Goal: Information Seeking & Learning: Learn about a topic

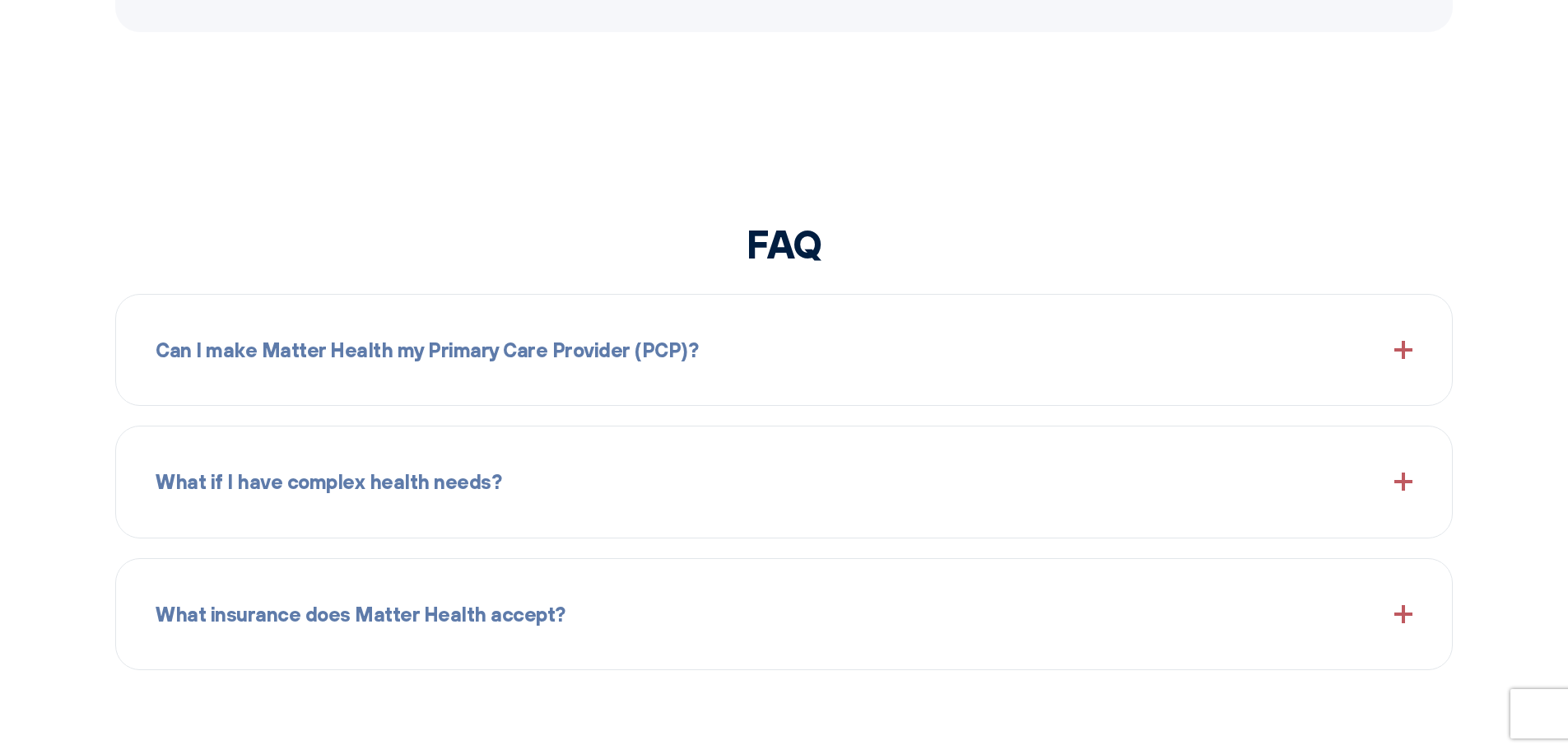
scroll to position [1894, 0]
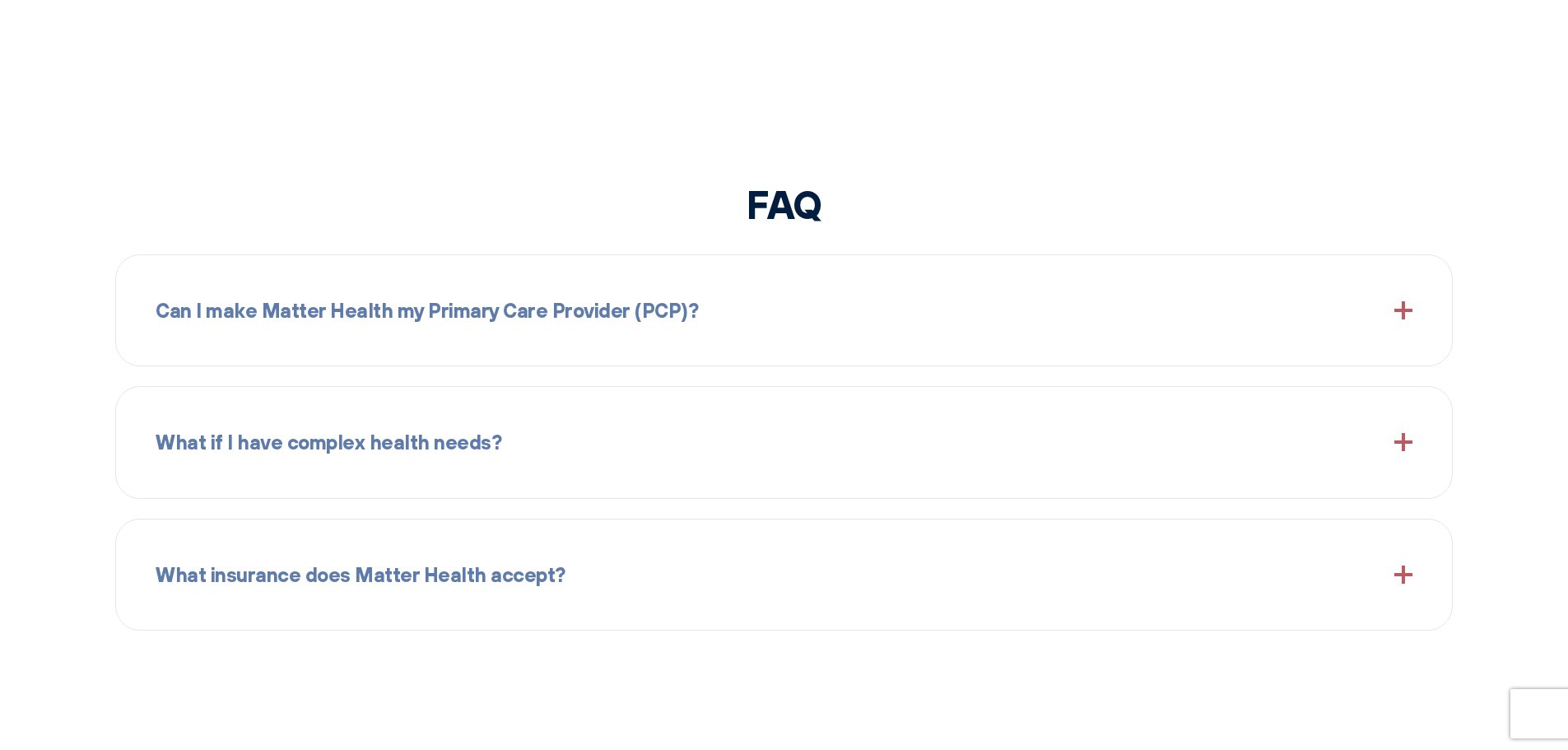
click at [702, 311] on div "Can I make Matter Health my Primary Care Provider (PCP)?" at bounding box center [784, 310] width 1257 height 71
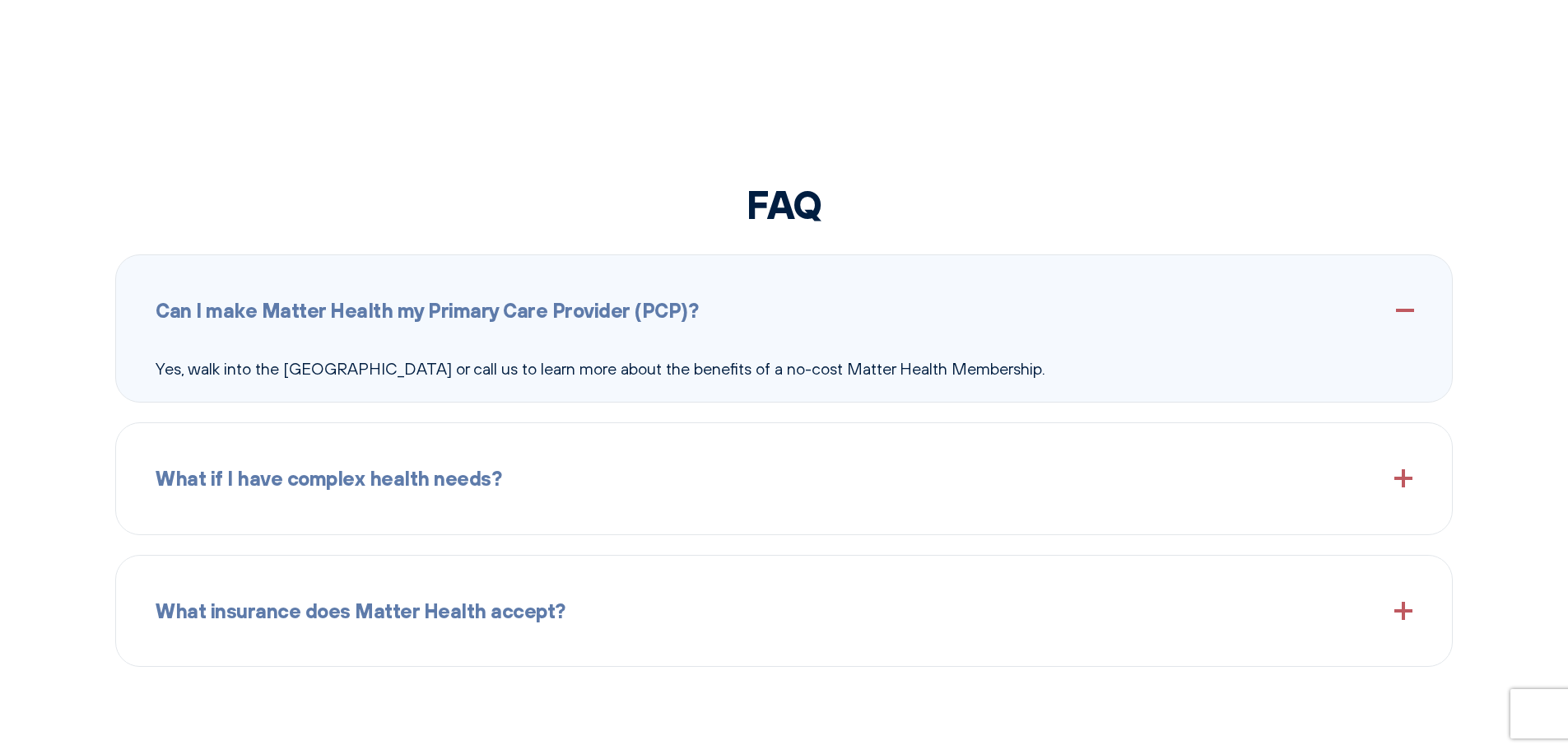
click at [690, 651] on div "What insurance does Matter Health accept? We accept most insurance plans, inclu…" at bounding box center [784, 610] width 1338 height 112
click at [733, 594] on div "What insurance does Matter Health accept?" at bounding box center [784, 610] width 1257 height 71
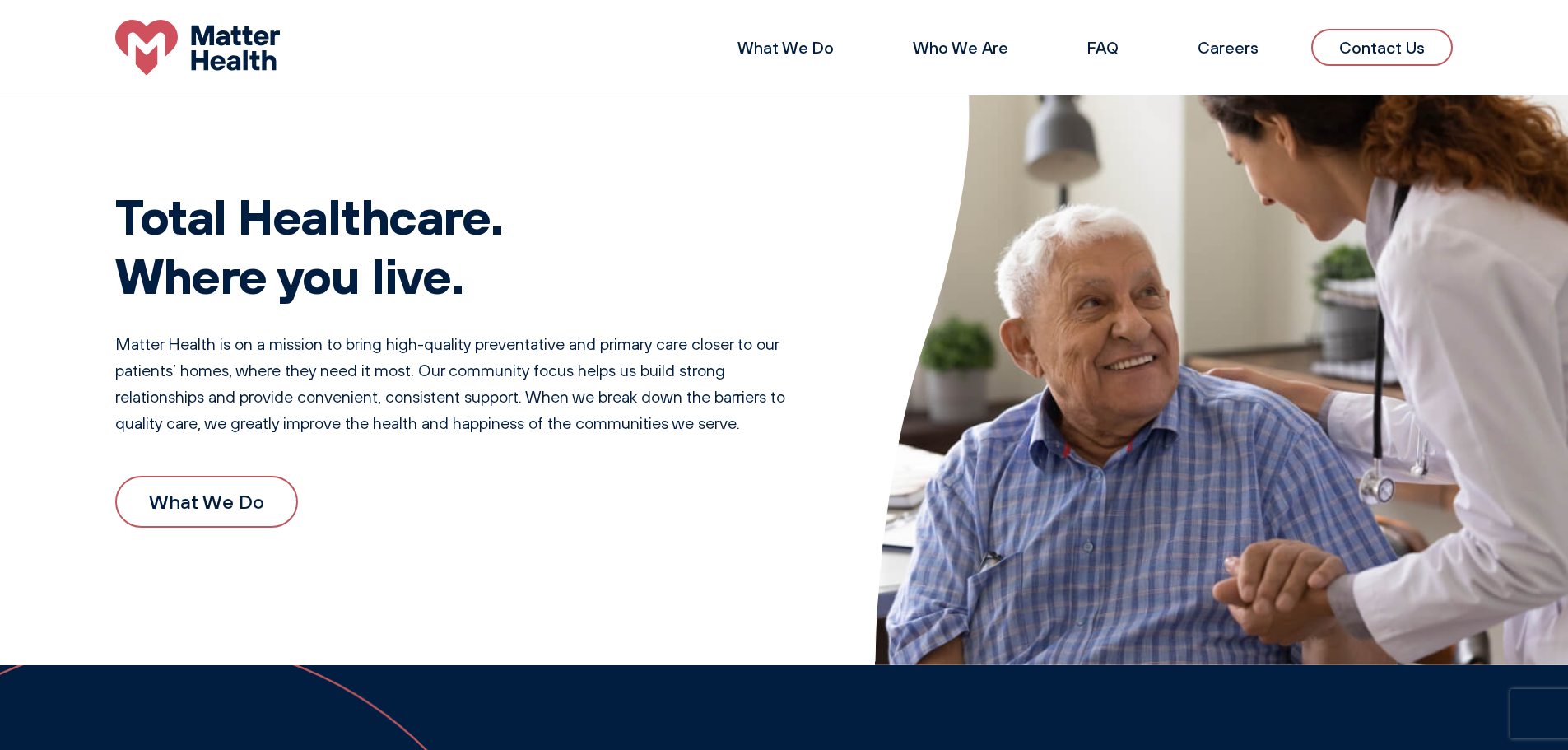
scroll to position [0, 0]
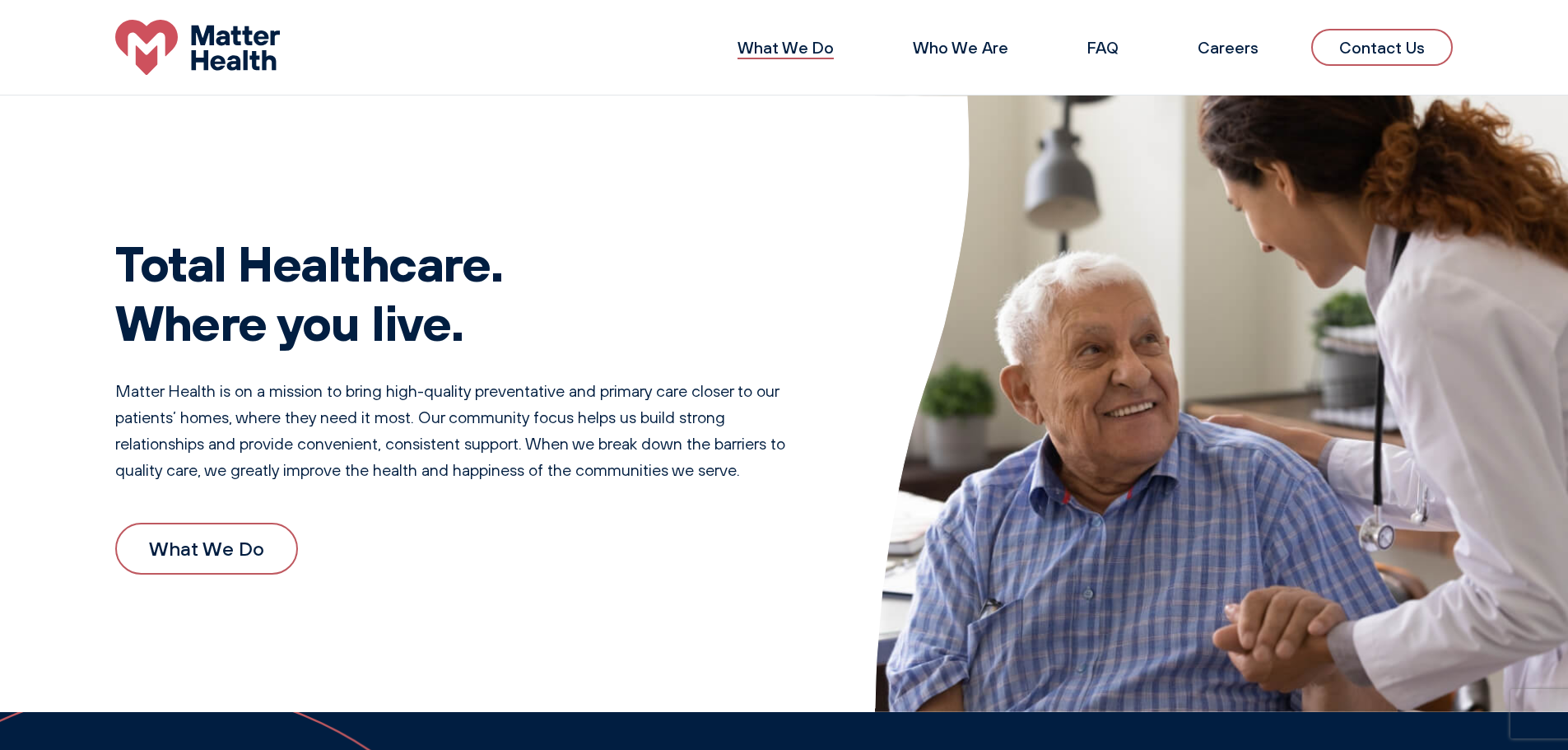
click at [781, 56] on link "What We Do" at bounding box center [786, 47] width 97 height 21
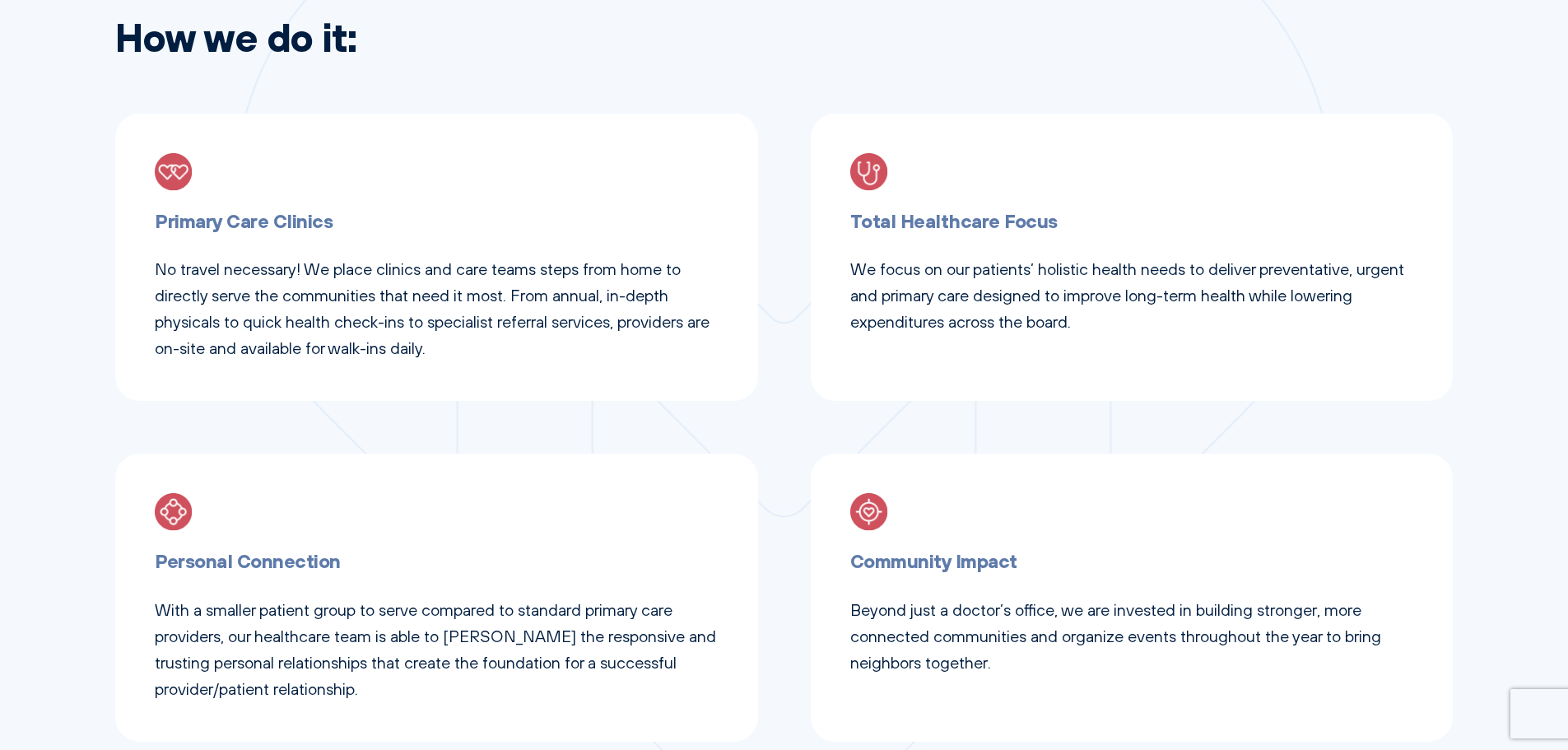
scroll to position [824, 0]
drag, startPoint x: 231, startPoint y: 223, endPoint x: 253, endPoint y: 201, distance: 31.1
click at [233, 223] on h3 "Primary Care Clinics" at bounding box center [437, 220] width 564 height 31
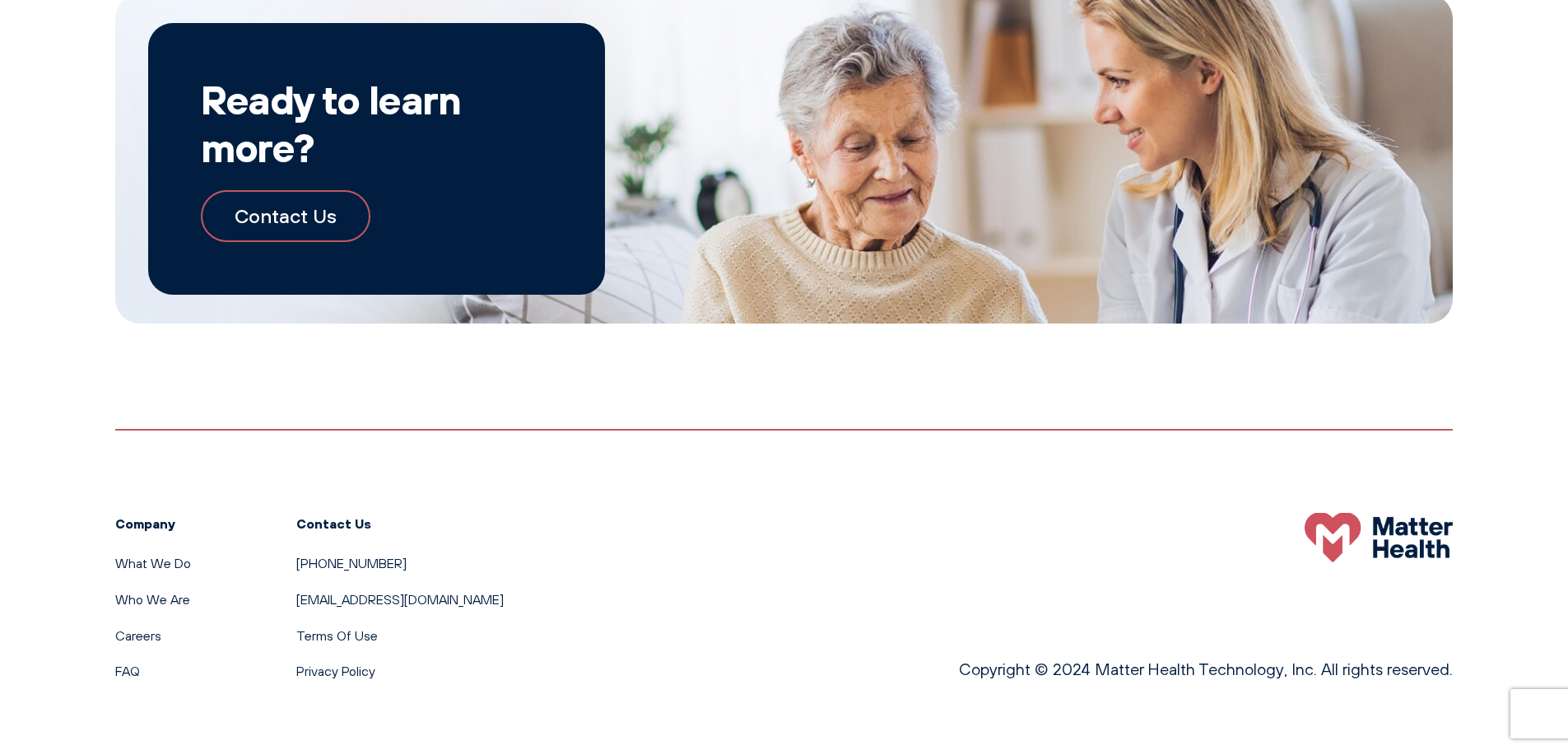
scroll to position [1814, 0]
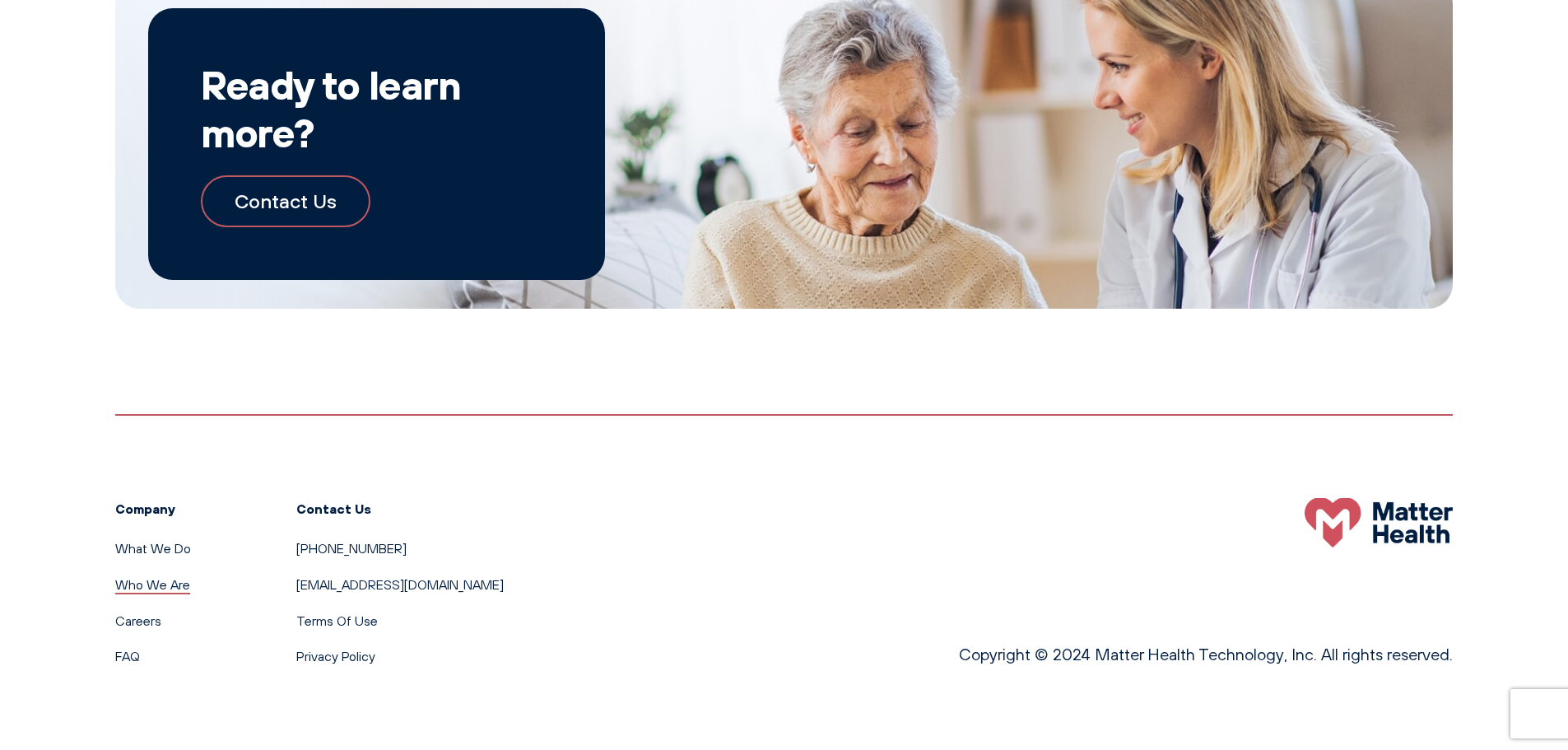
click at [178, 591] on link "Who We Are" at bounding box center [153, 584] width 75 height 16
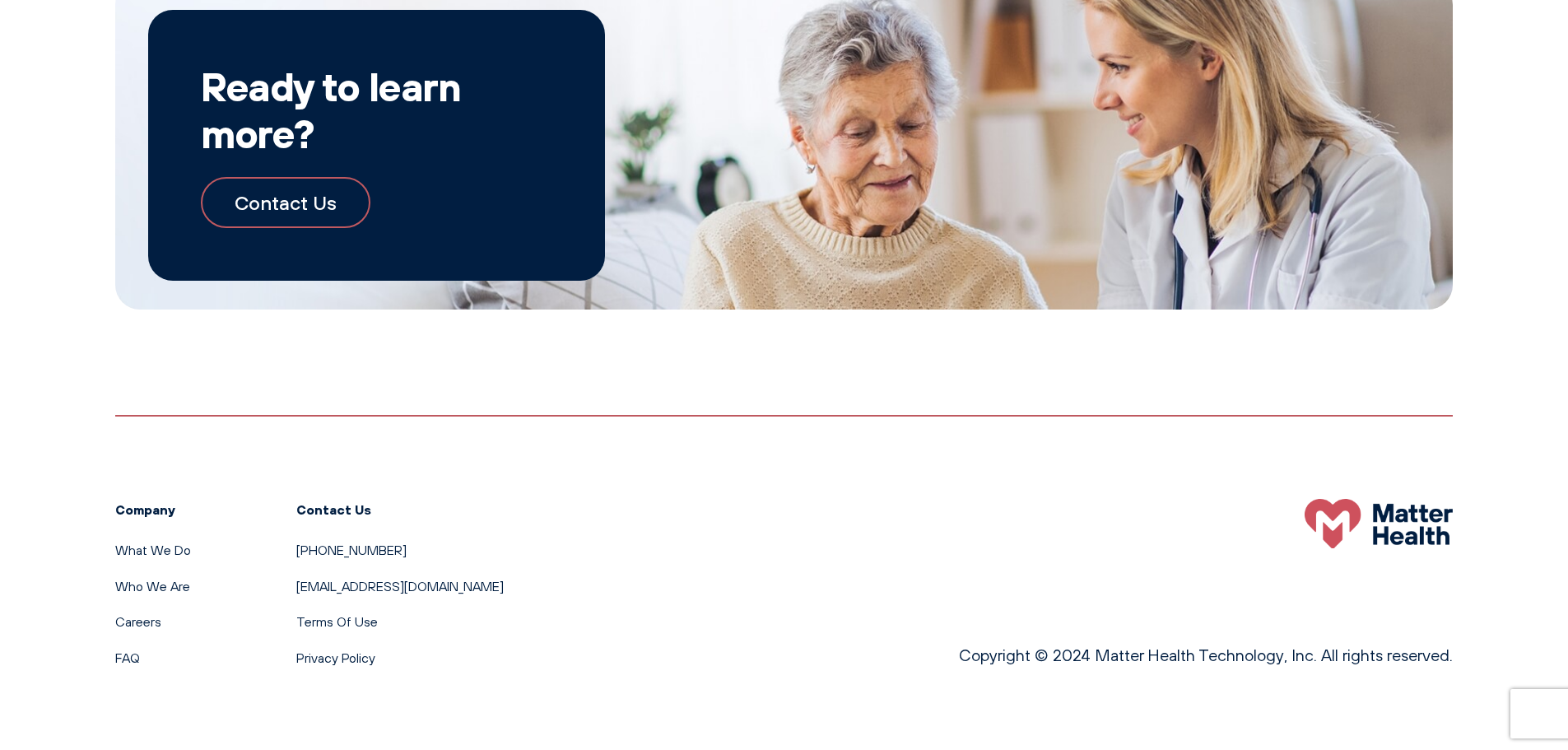
scroll to position [1927, 0]
click at [162, 550] on link "What We Do" at bounding box center [153, 549] width 75 height 16
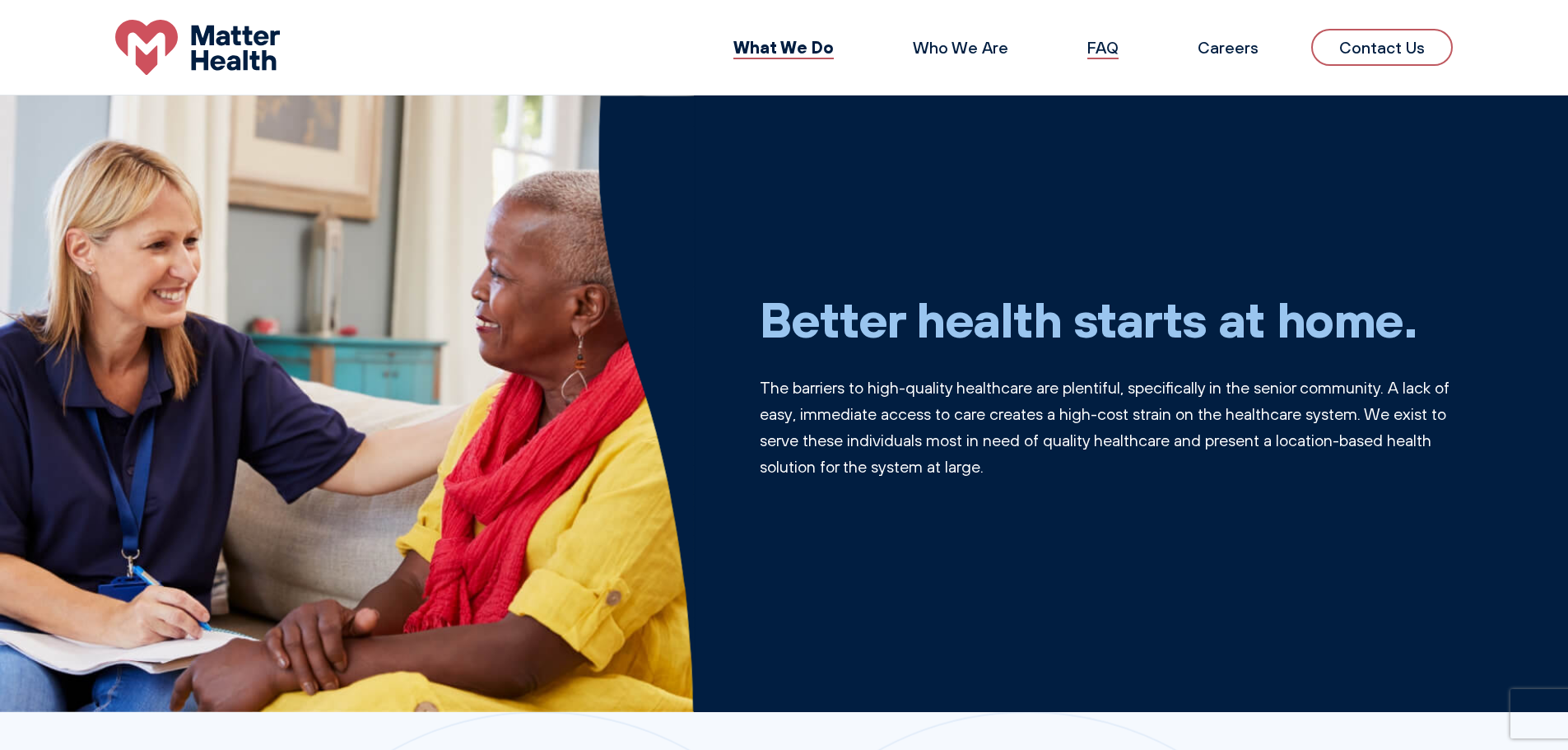
click at [1098, 46] on link "FAQ" at bounding box center [1103, 47] width 32 height 21
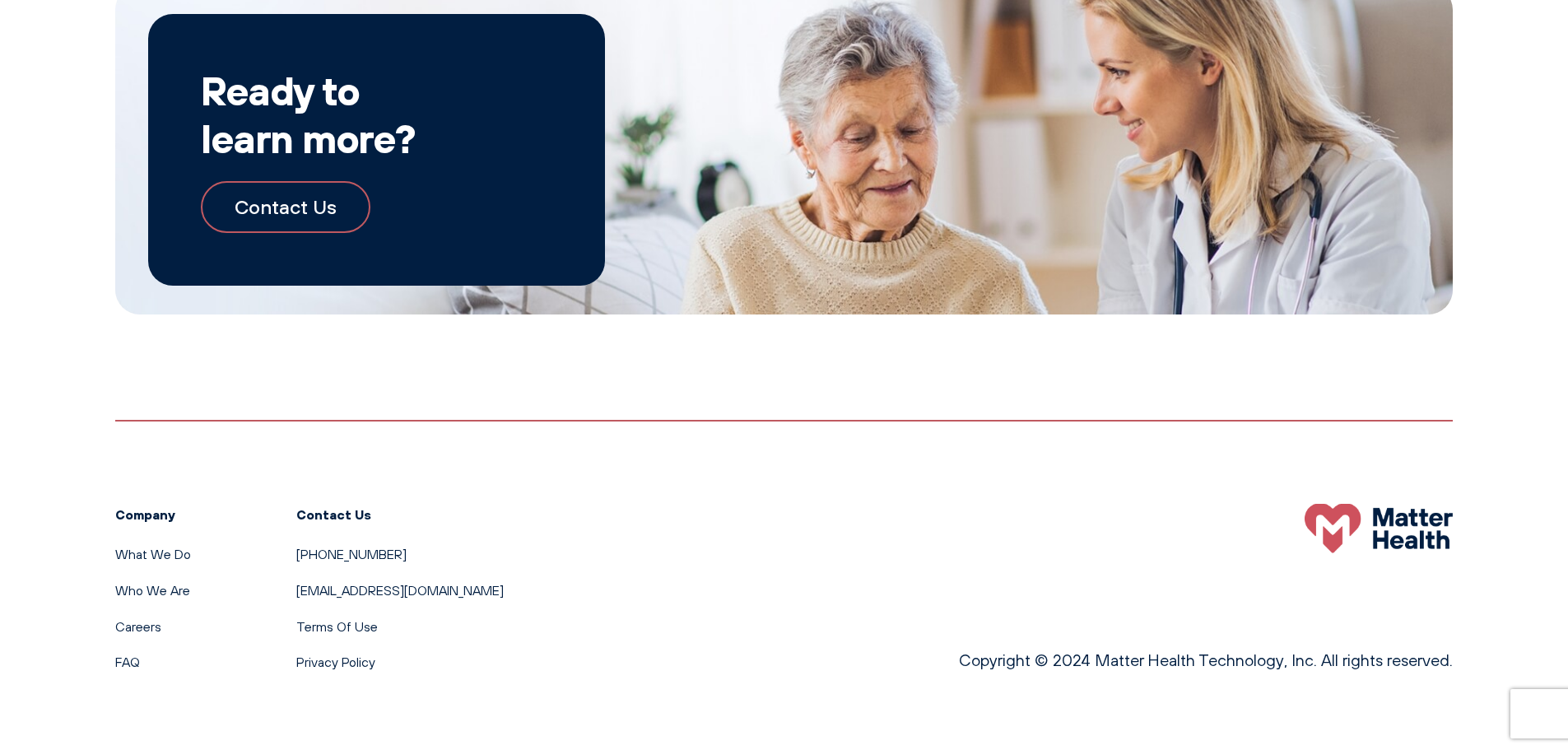
scroll to position [3057, 0]
